Goal: Navigation & Orientation: Find specific page/section

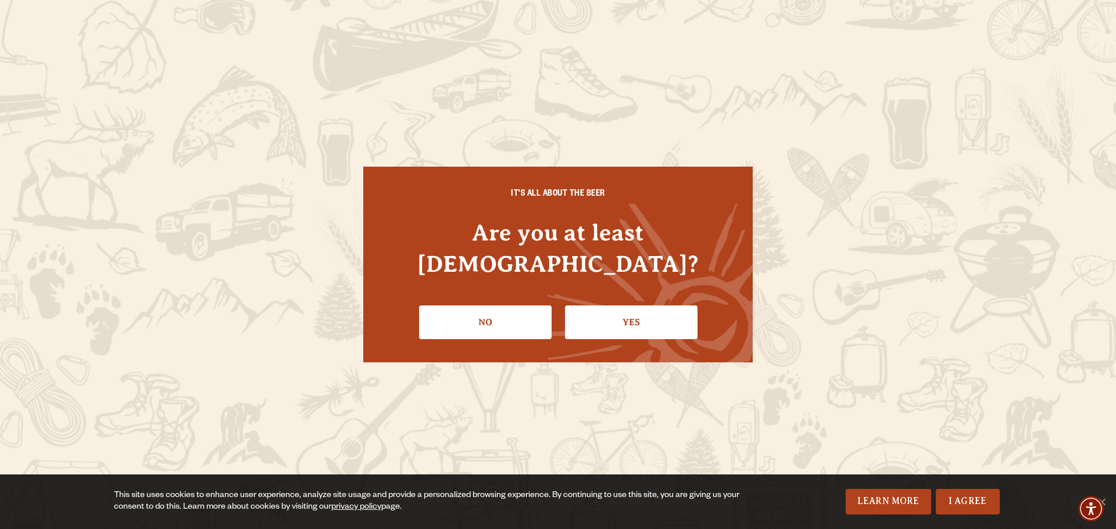
click at [629, 306] on link "Yes" at bounding box center [631, 323] width 132 height 34
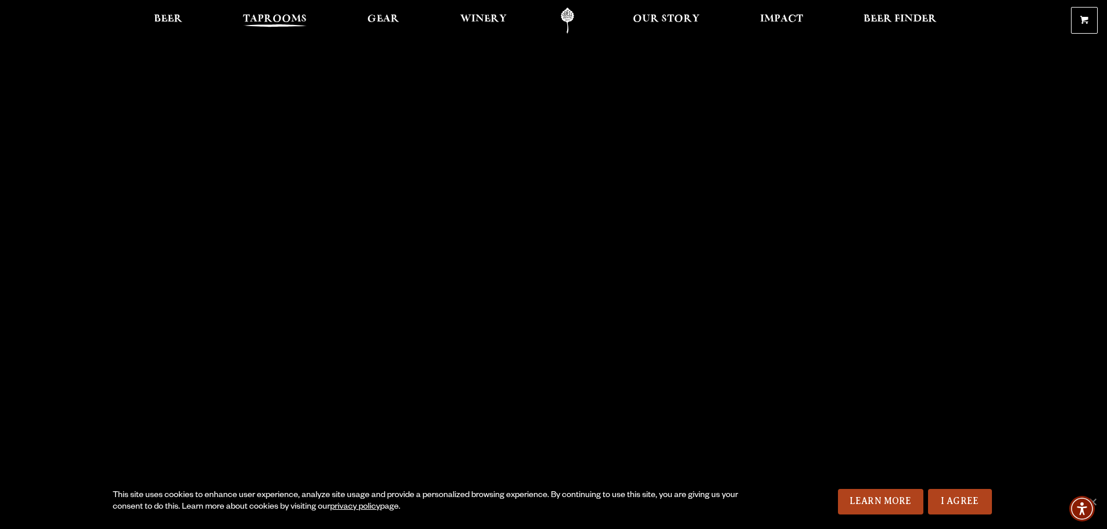
click at [257, 12] on link "Taprooms" at bounding box center [274, 21] width 79 height 26
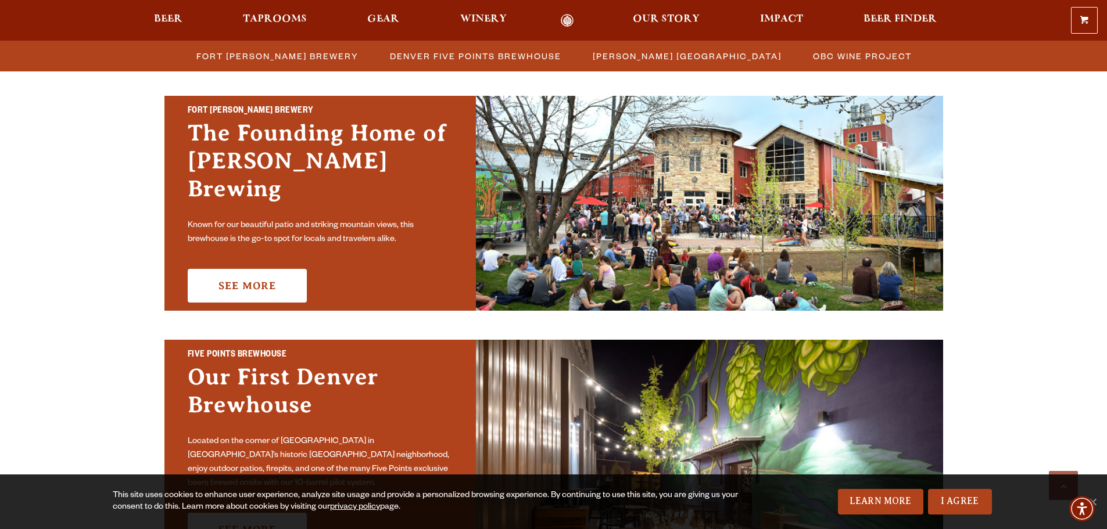
scroll to position [349, 0]
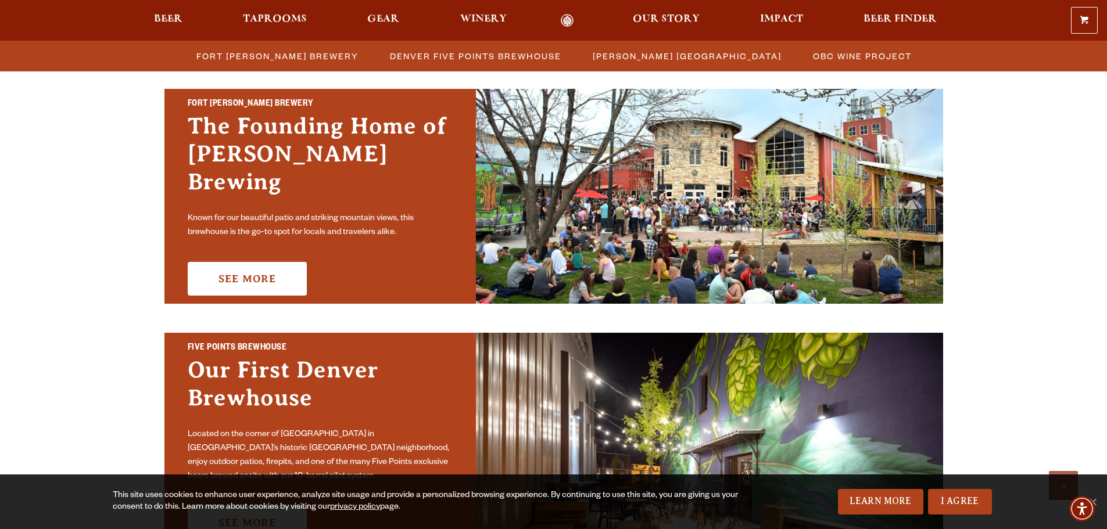
click at [253, 247] on div "Fort Collins Brewery The Founding Home of Odell Brewing Known for our beautiful…" at bounding box center [319, 196] width 311 height 215
click at [251, 262] on link "See More" at bounding box center [247, 279] width 119 height 34
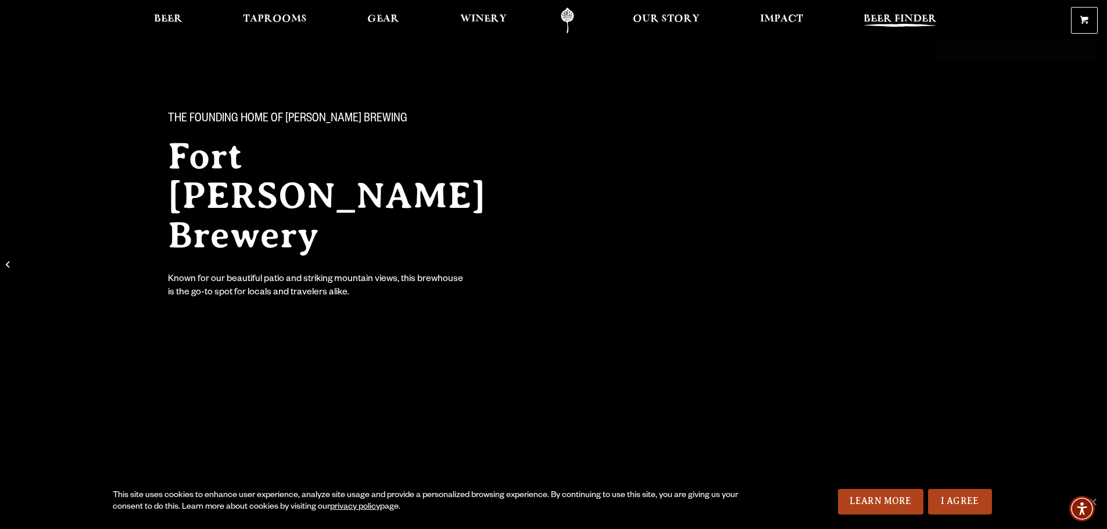
scroll to position [58, 0]
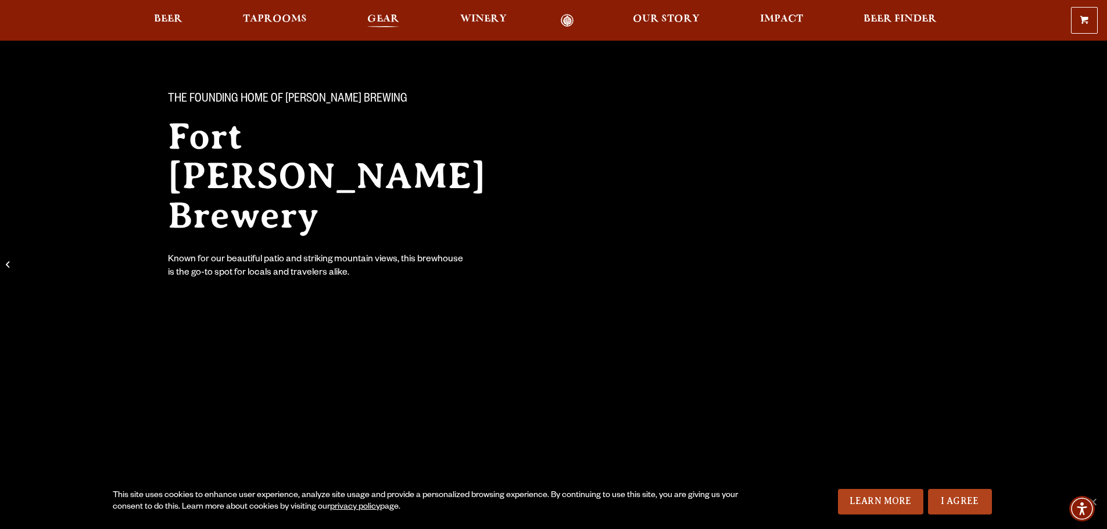
click at [383, 19] on span "Gear" at bounding box center [383, 19] width 32 height 9
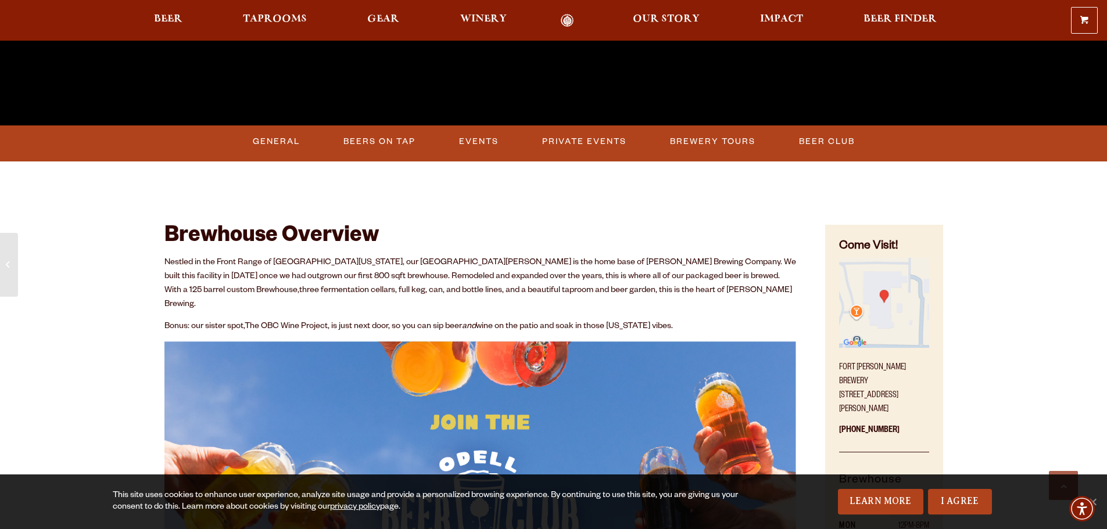
scroll to position [465, 0]
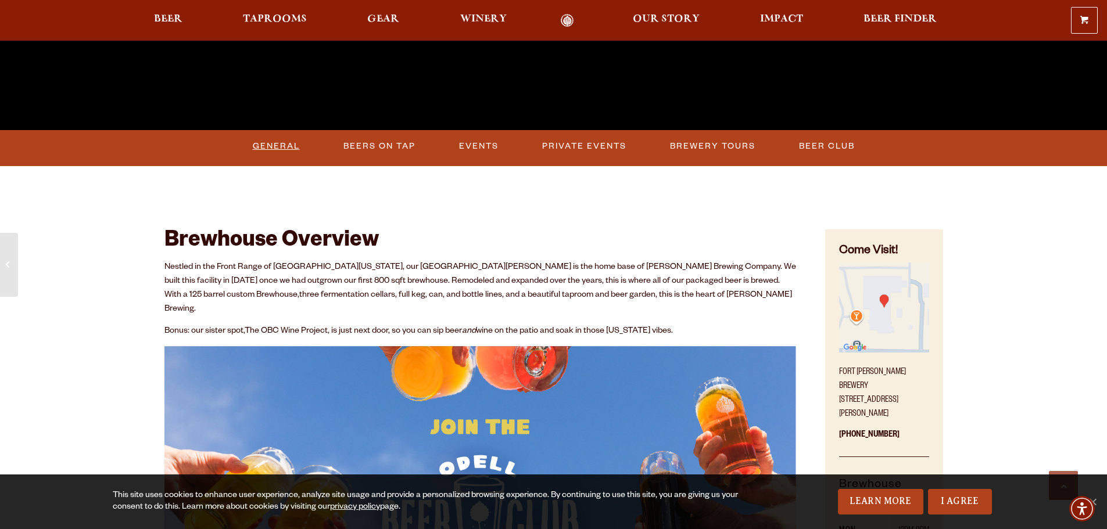
click at [260, 148] on link "General" at bounding box center [276, 146] width 56 height 27
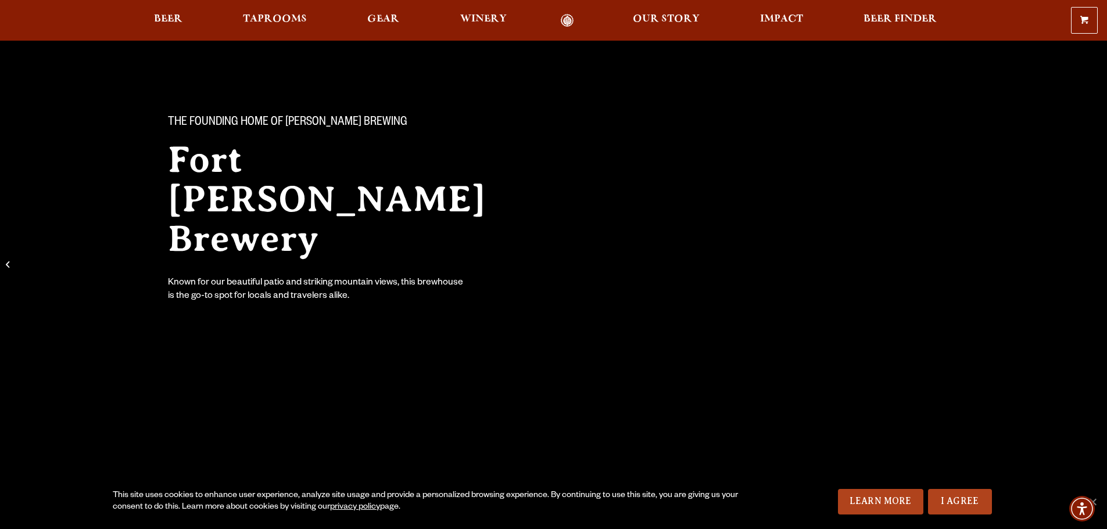
scroll to position [0, 0]
